Goal: Task Accomplishment & Management: Manage account settings

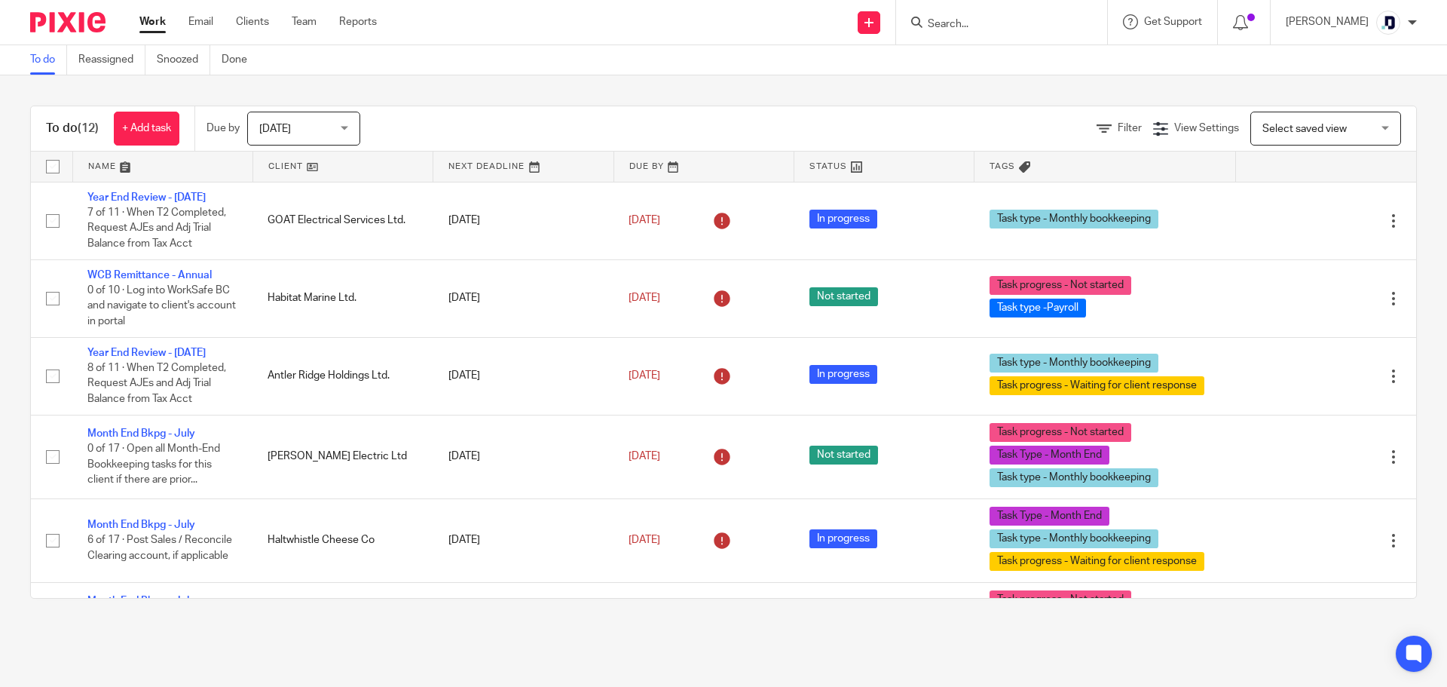
click at [208, 14] on div "Work Email Clients Team Reports Work Email Clients Team Reports Settings" at bounding box center [261, 22] width 275 height 44
click at [207, 20] on link "Email" at bounding box center [200, 21] width 25 height 15
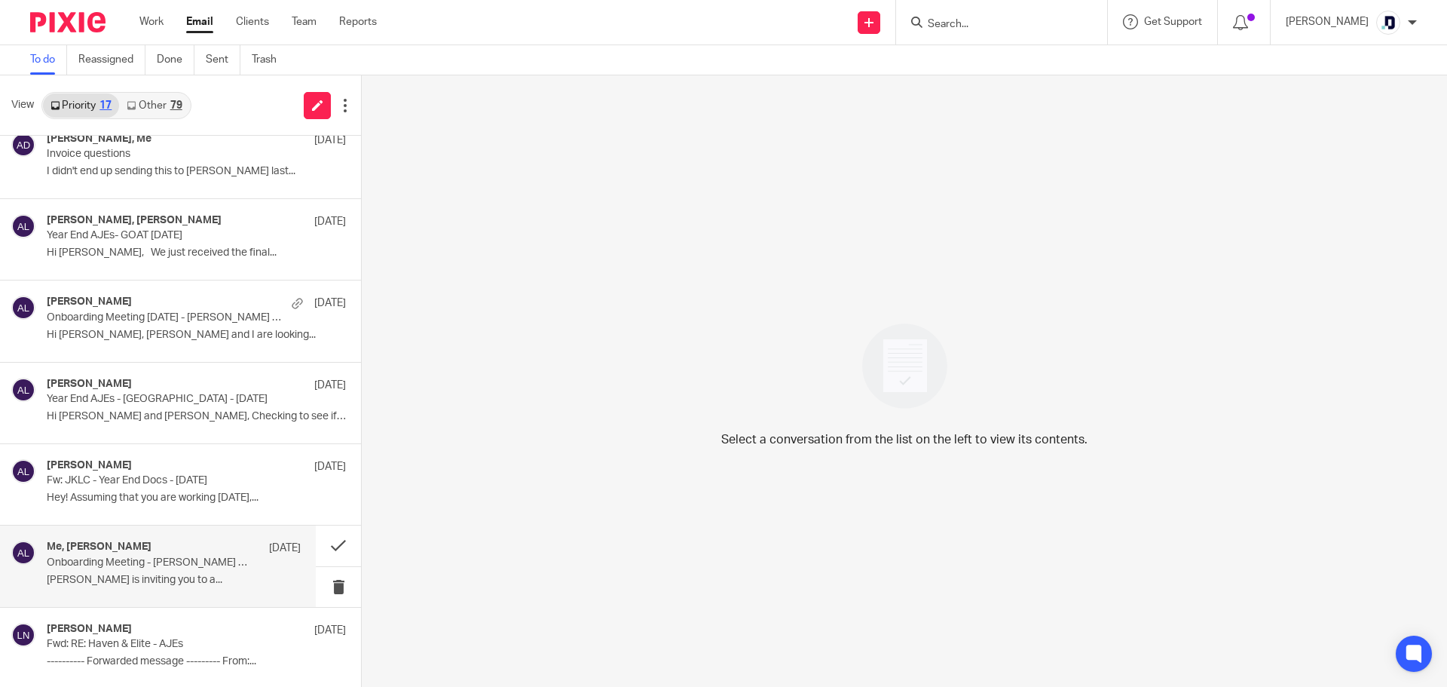
scroll to position [837, 0]
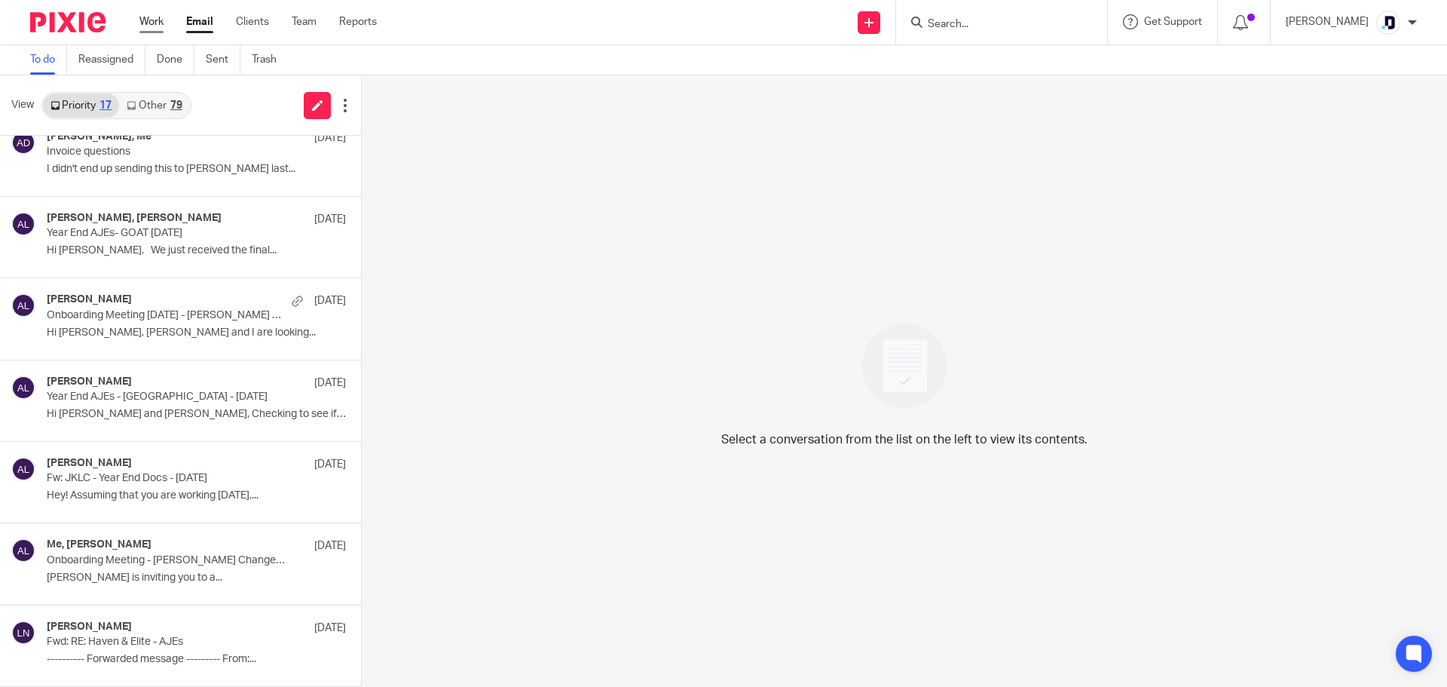
click at [159, 20] on link "Work" at bounding box center [151, 21] width 24 height 15
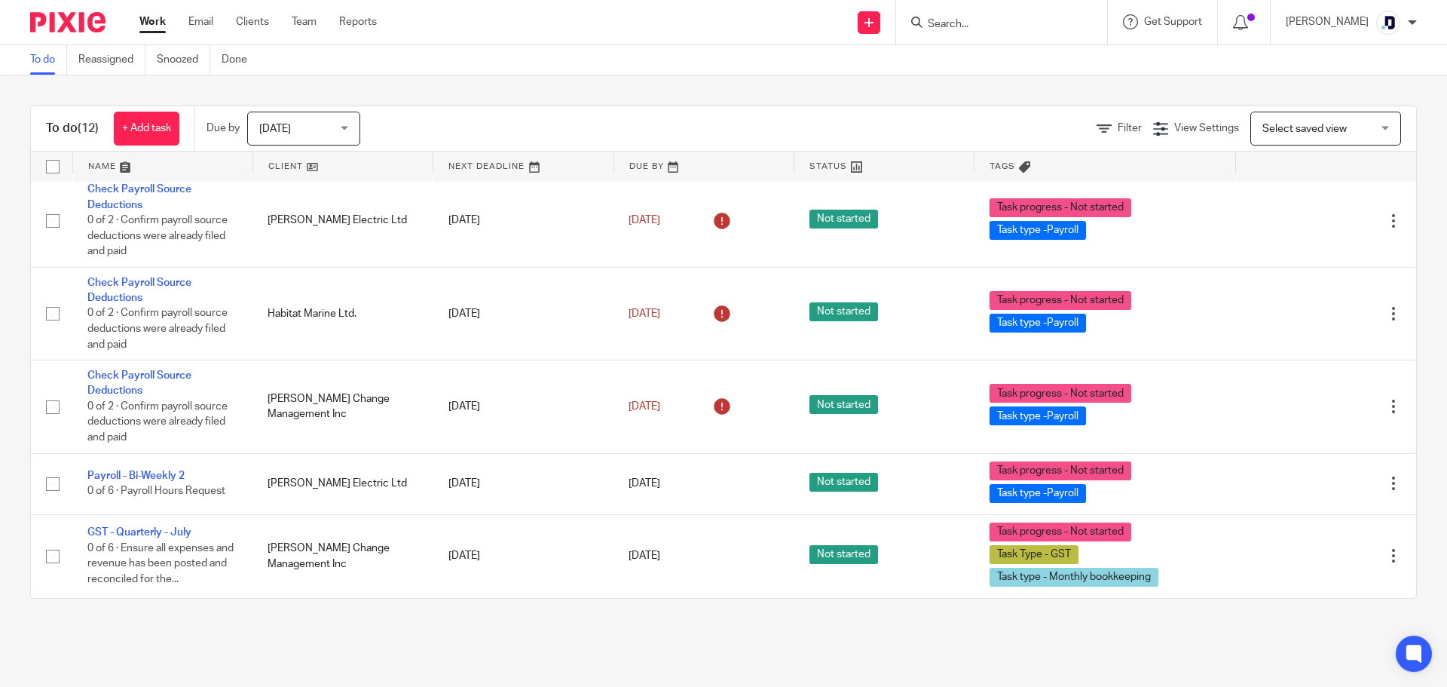
scroll to position [599, 0]
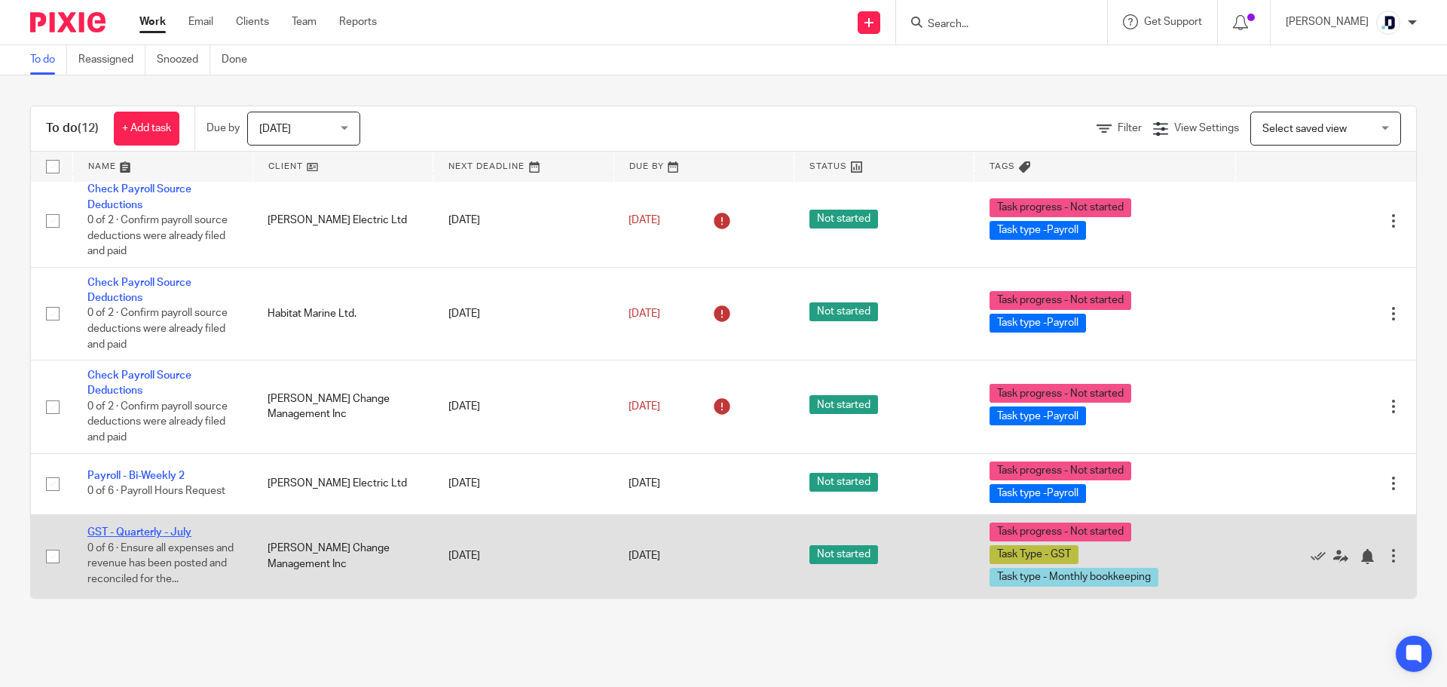
click at [164, 537] on link "GST - Quarterly - July" at bounding box center [139, 532] width 104 height 11
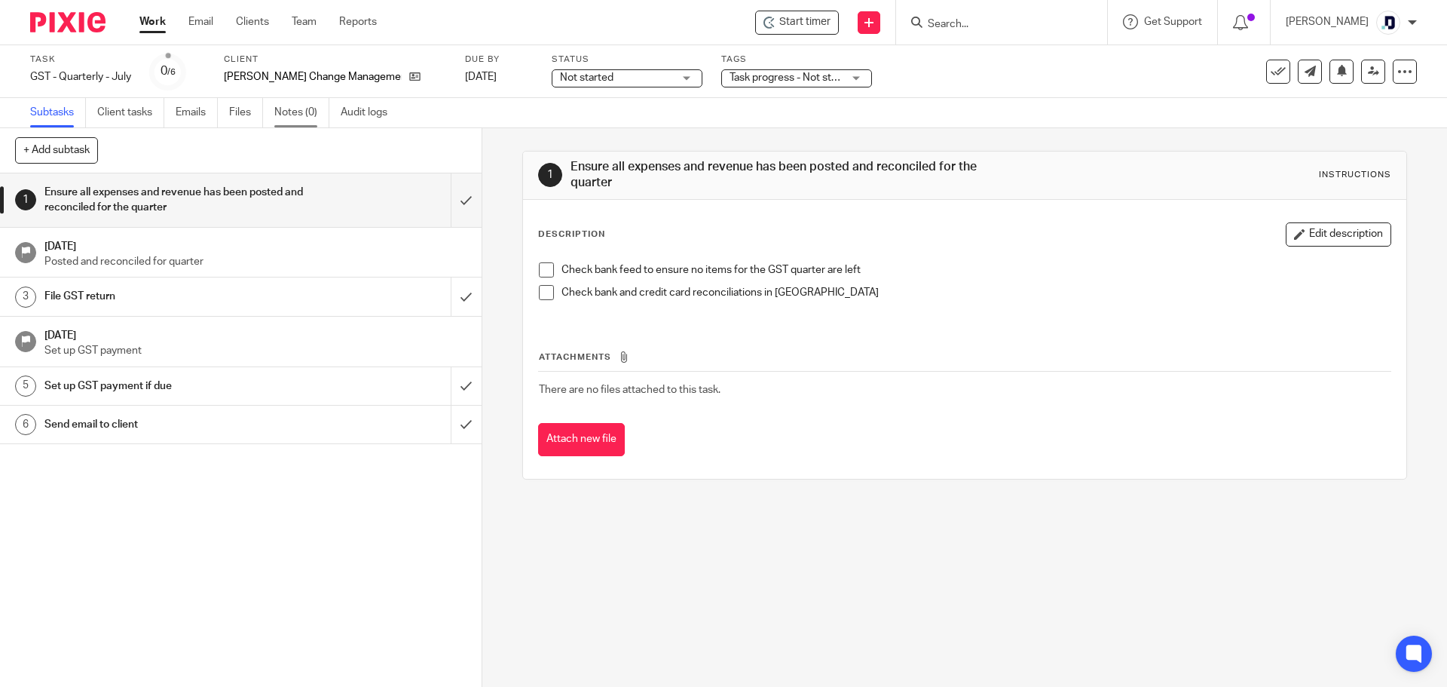
click at [280, 116] on link "Notes (0)" at bounding box center [301, 112] width 55 height 29
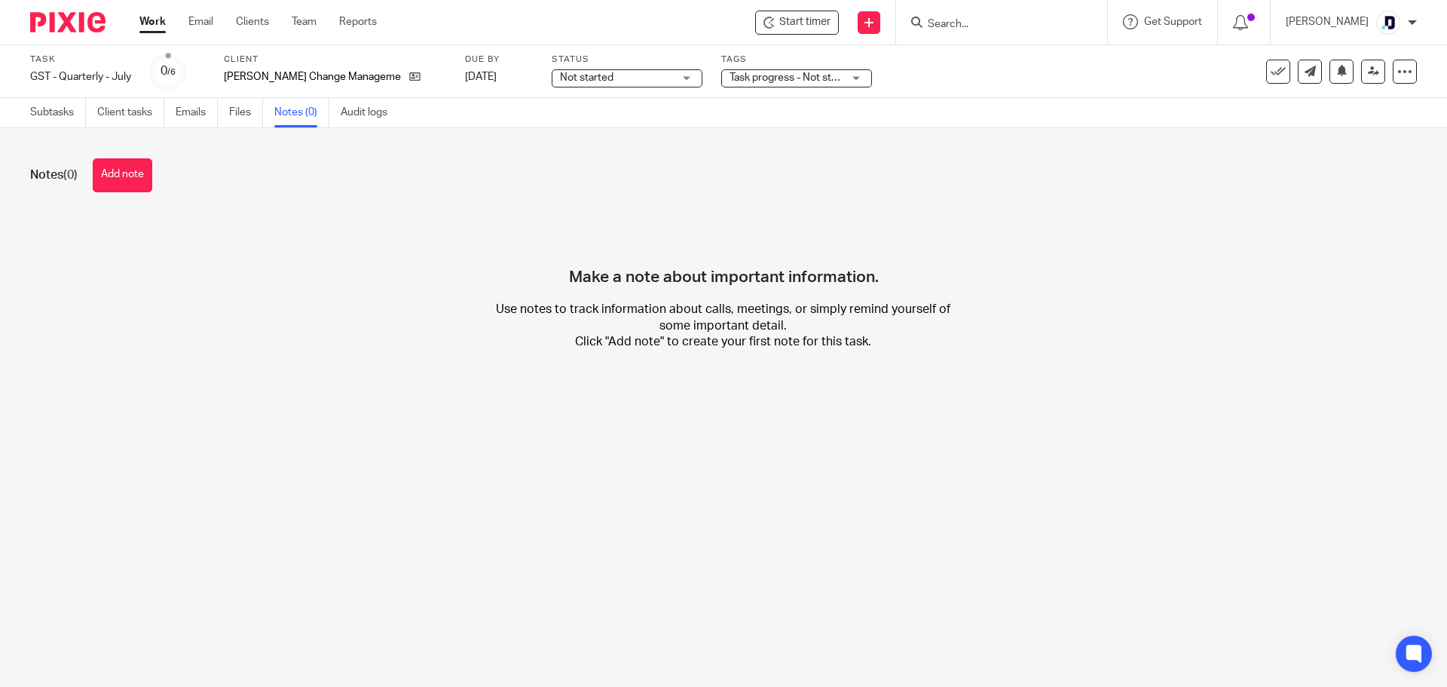
click at [118, 184] on button "Add note" at bounding box center [123, 175] width 60 height 34
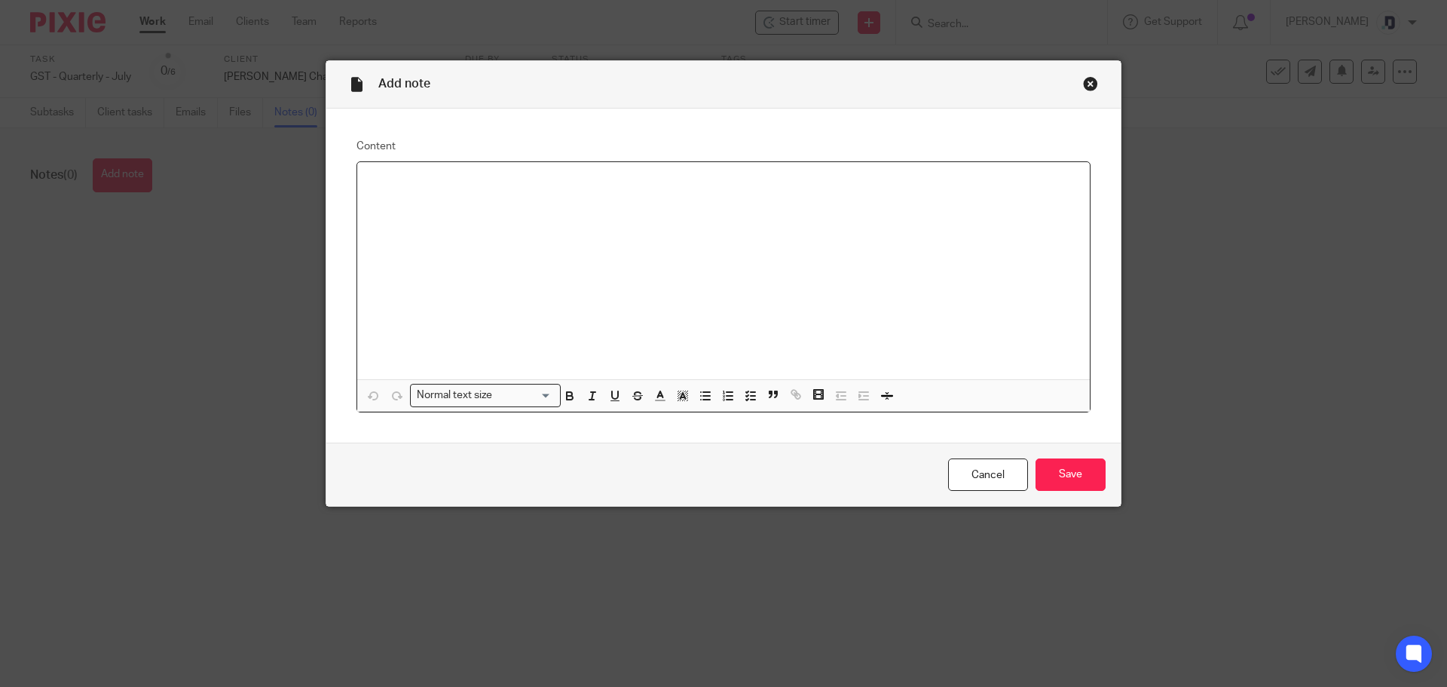
click at [399, 189] on p at bounding box center [723, 181] width 708 height 15
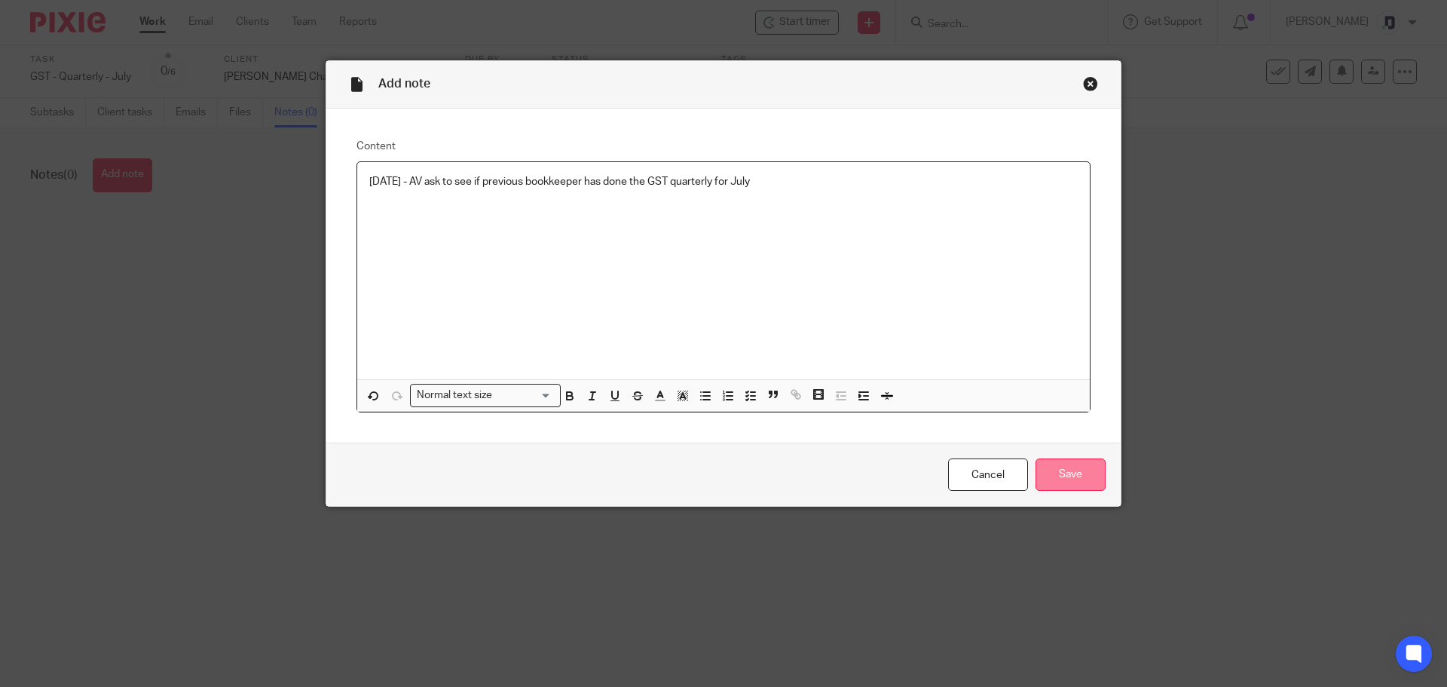
click at [1099, 464] on input "Save" at bounding box center [1070, 474] width 70 height 32
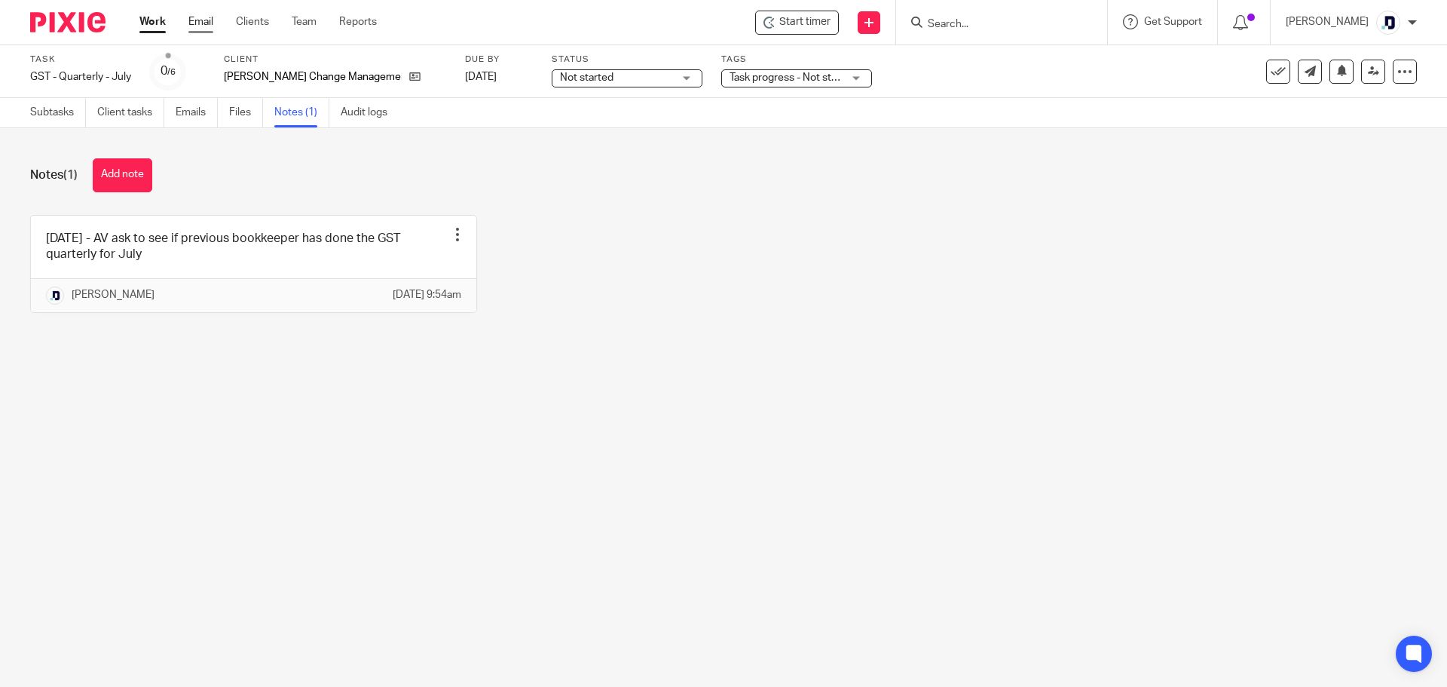
click at [200, 20] on link "Email" at bounding box center [200, 21] width 25 height 15
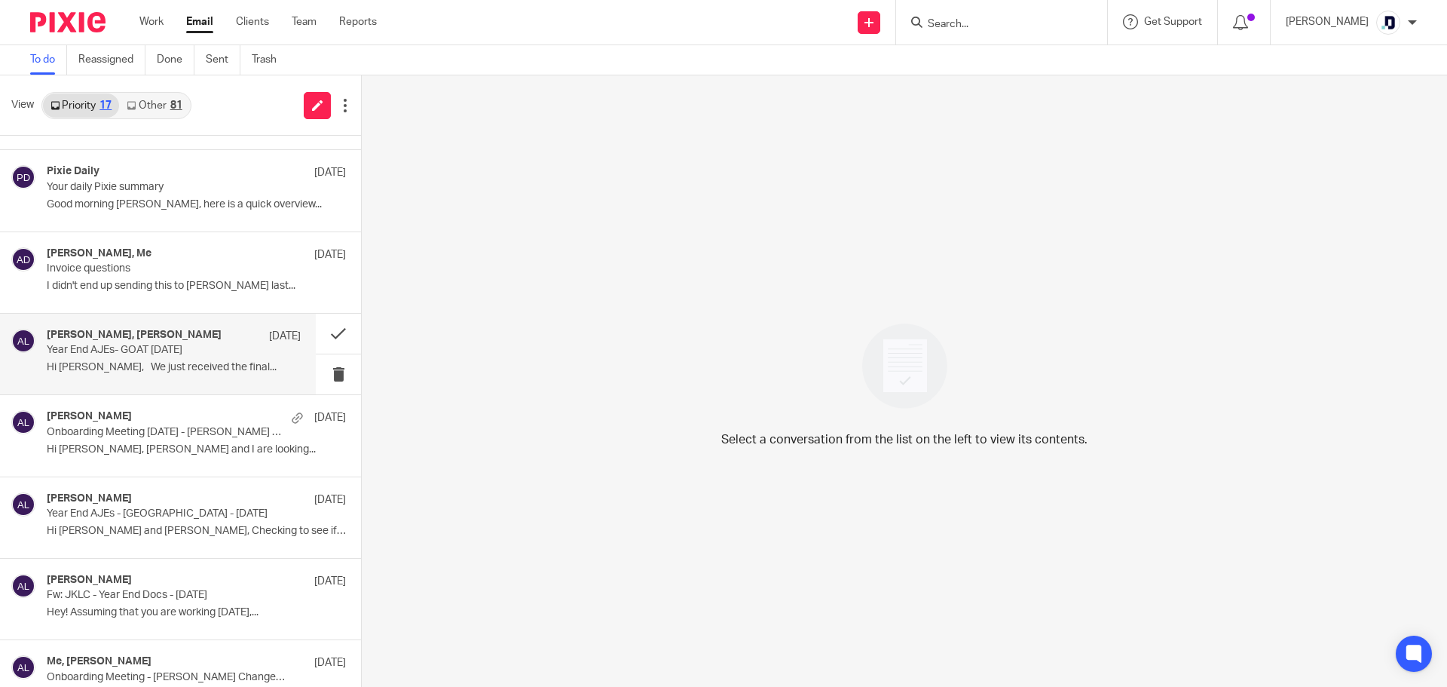
scroll to position [754, 0]
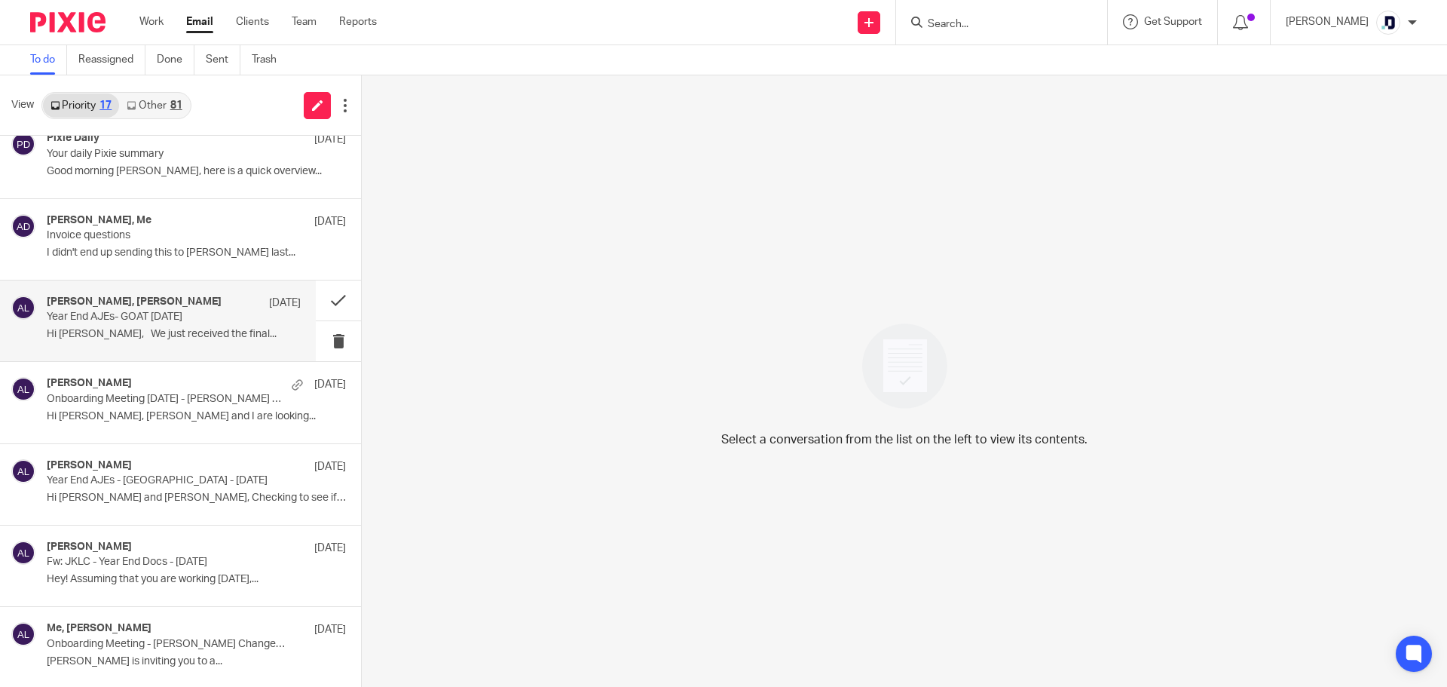
click at [193, 346] on div "[PERSON_NAME], [PERSON_NAME] [DATE] Year End AJEs- GOAT [DATE] Hi [PERSON_NAME]…" at bounding box center [174, 320] width 254 height 50
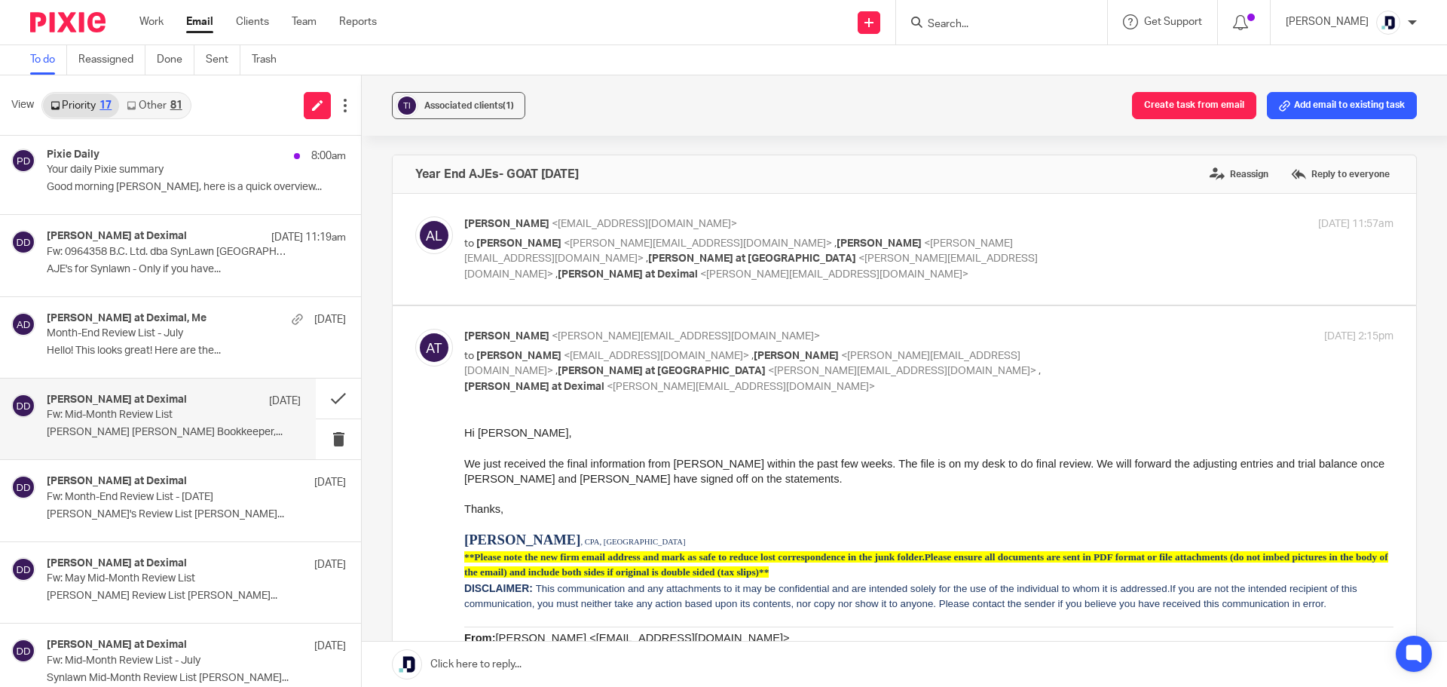
scroll to position [0, 0]
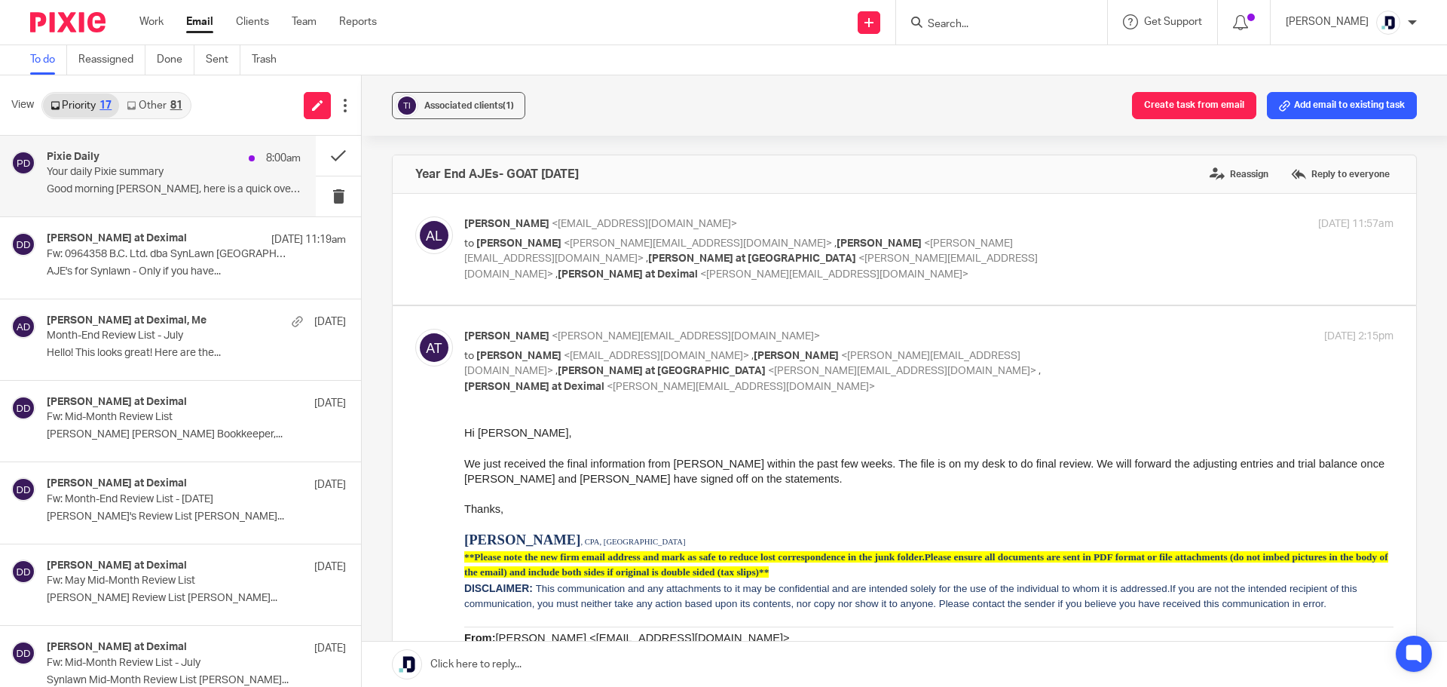
click at [121, 185] on p "Good morning [PERSON_NAME], here is a quick overview..." at bounding box center [174, 189] width 254 height 13
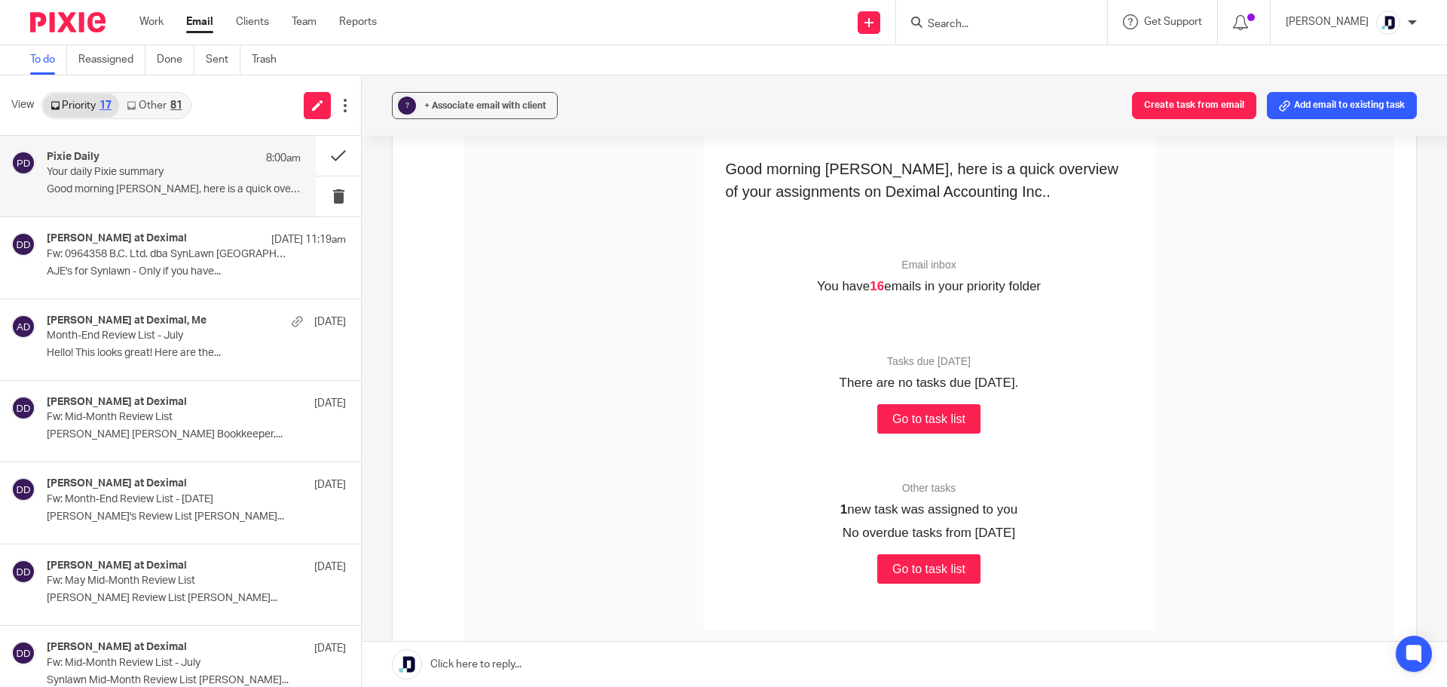
scroll to position [226, 0]
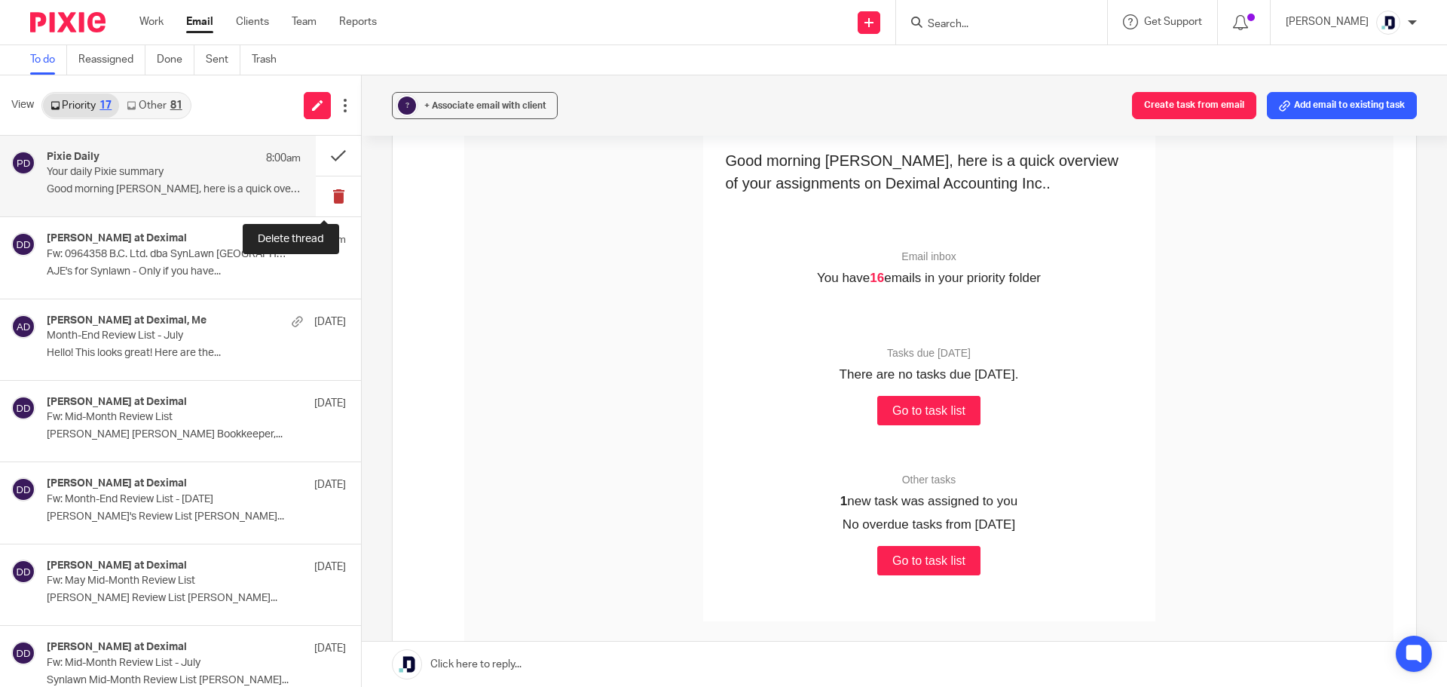
click at [326, 194] on button at bounding box center [338, 196] width 45 height 40
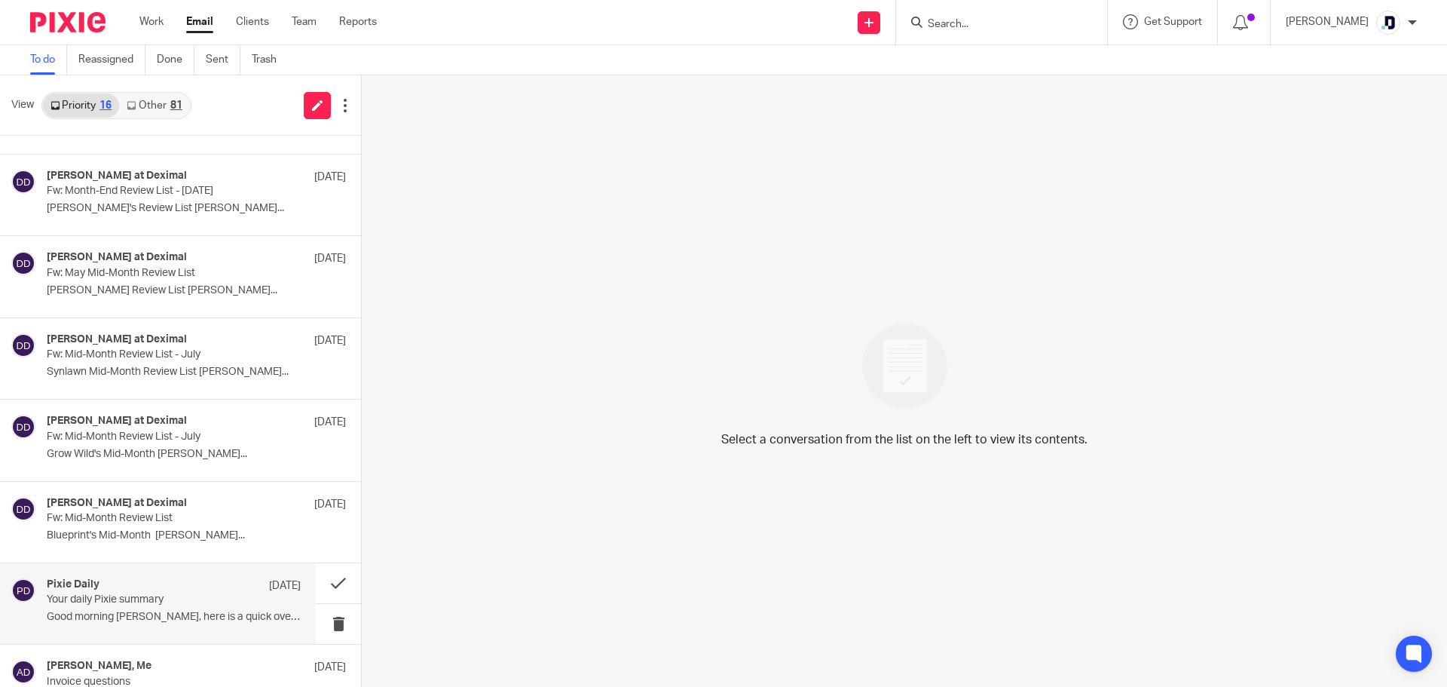
scroll to position [301, 0]
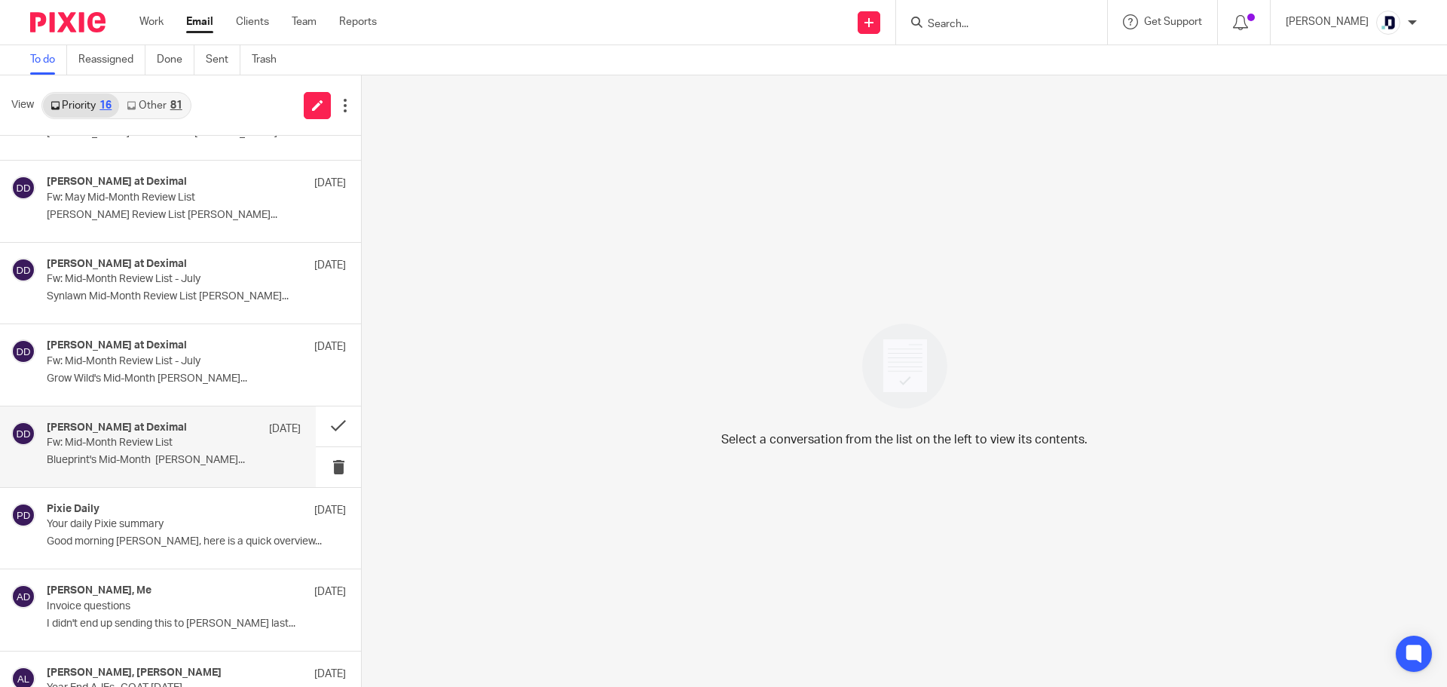
click at [106, 444] on p "Fw: Mid-Month Review List" at bounding box center [148, 442] width 203 height 13
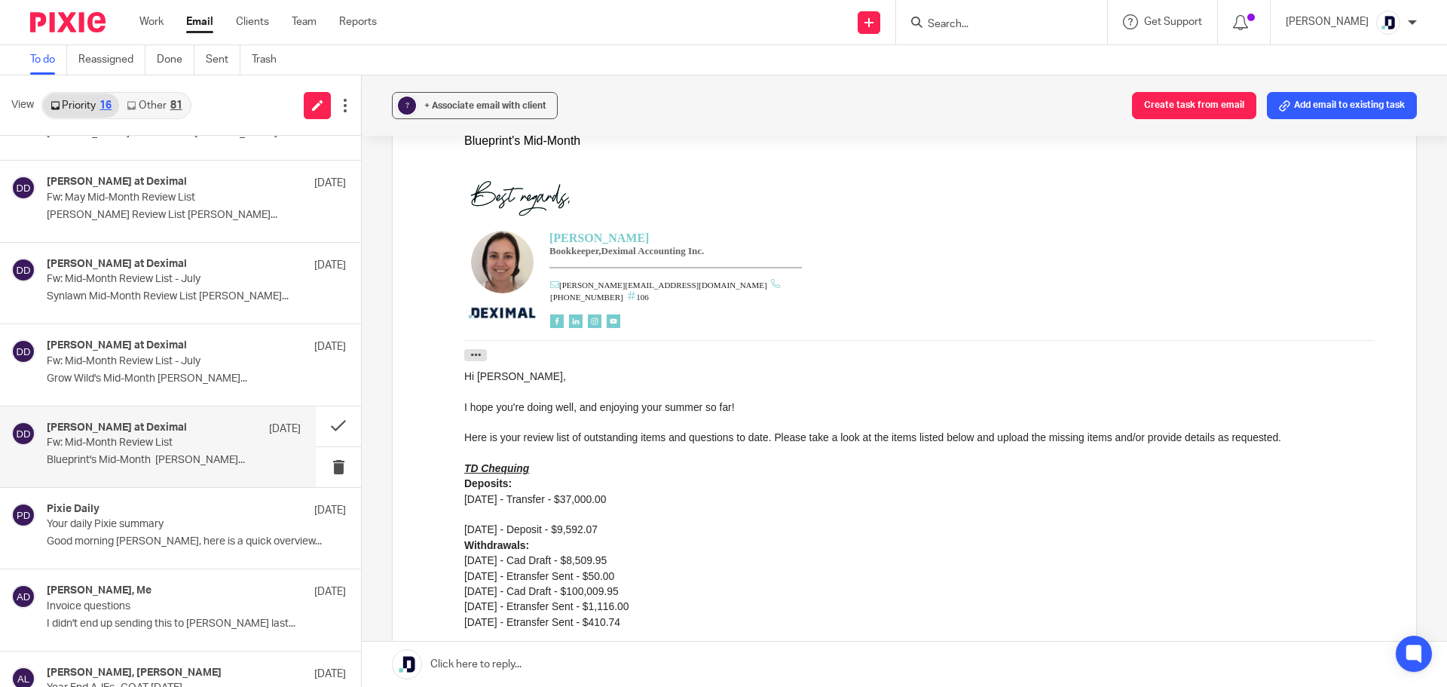
scroll to position [0, 0]
